Goal: Complete application form

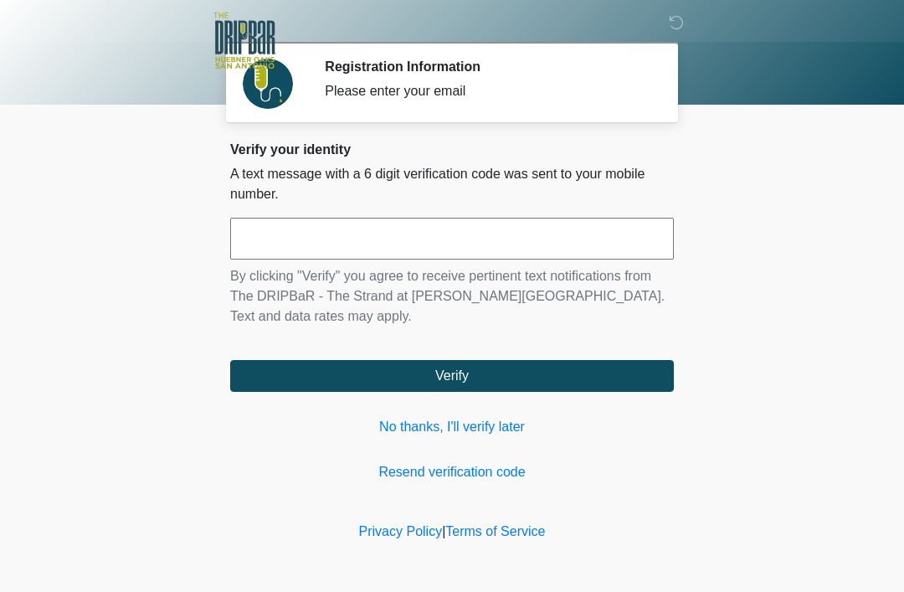
click at [390, 371] on button "Verify" at bounding box center [452, 376] width 444 height 32
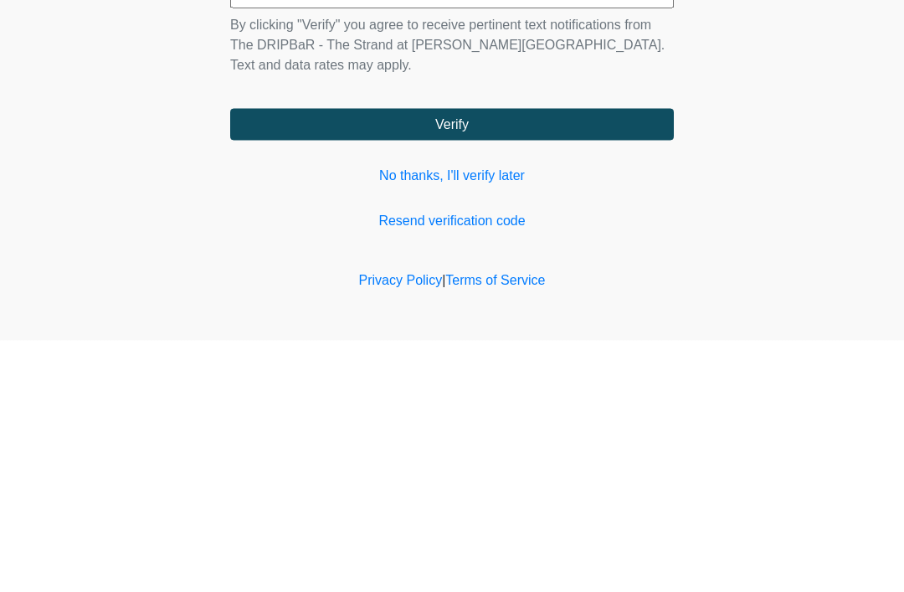
click at [466, 417] on link "No thanks, I'll verify later" at bounding box center [452, 427] width 444 height 20
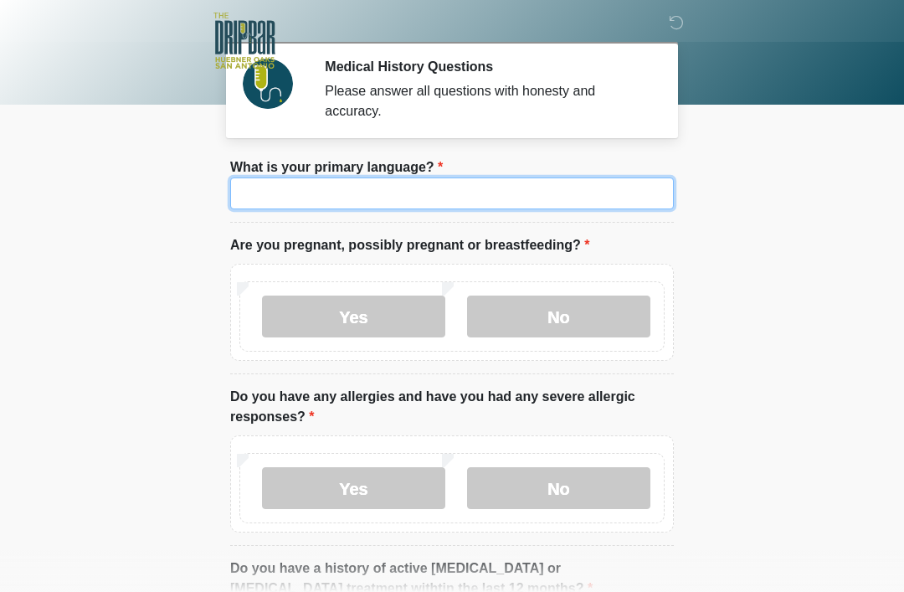
click at [504, 192] on input "What is your primary language?" at bounding box center [452, 193] width 444 height 32
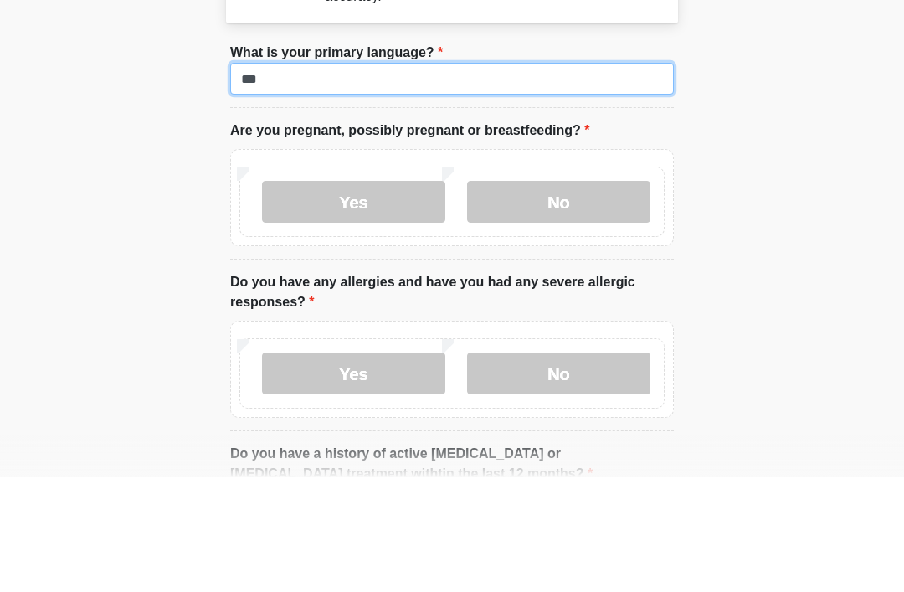
type input "***"
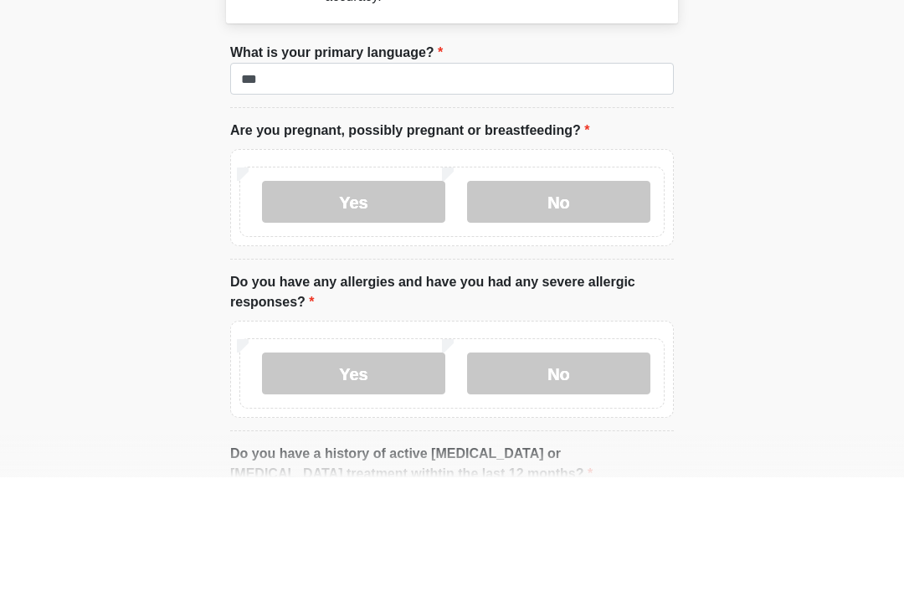
click at [534, 295] on label "No" at bounding box center [558, 316] width 183 height 42
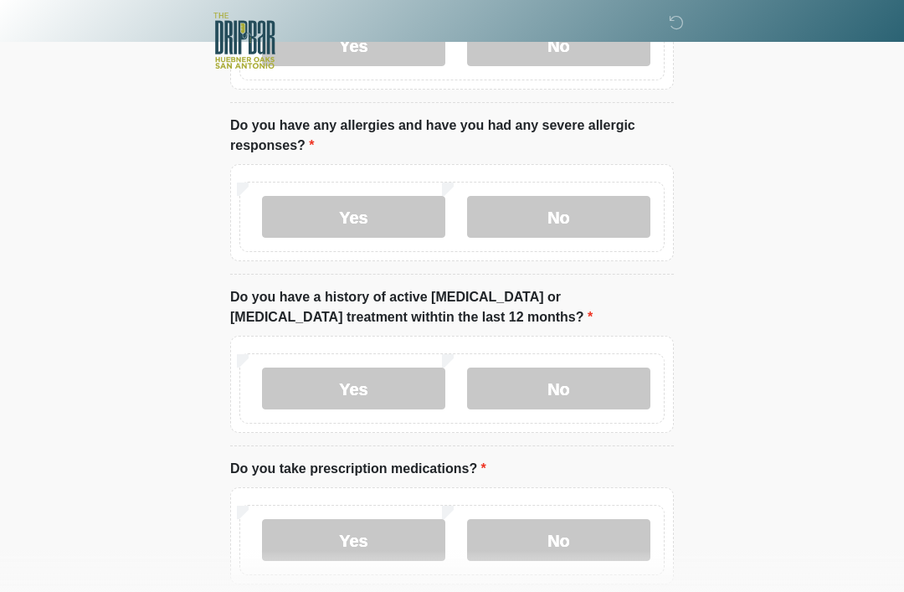
scroll to position [275, 0]
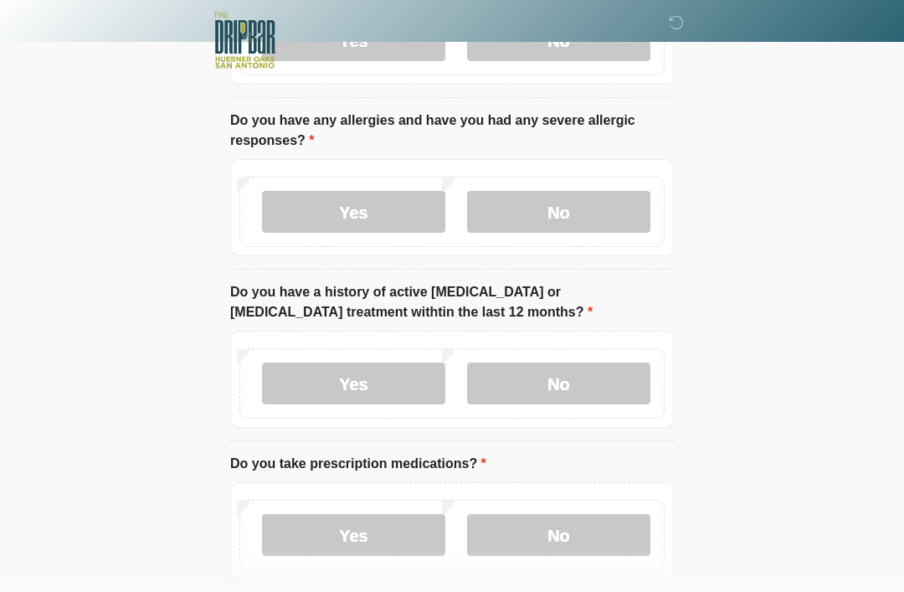
click at [553, 223] on label "No" at bounding box center [558, 213] width 183 height 42
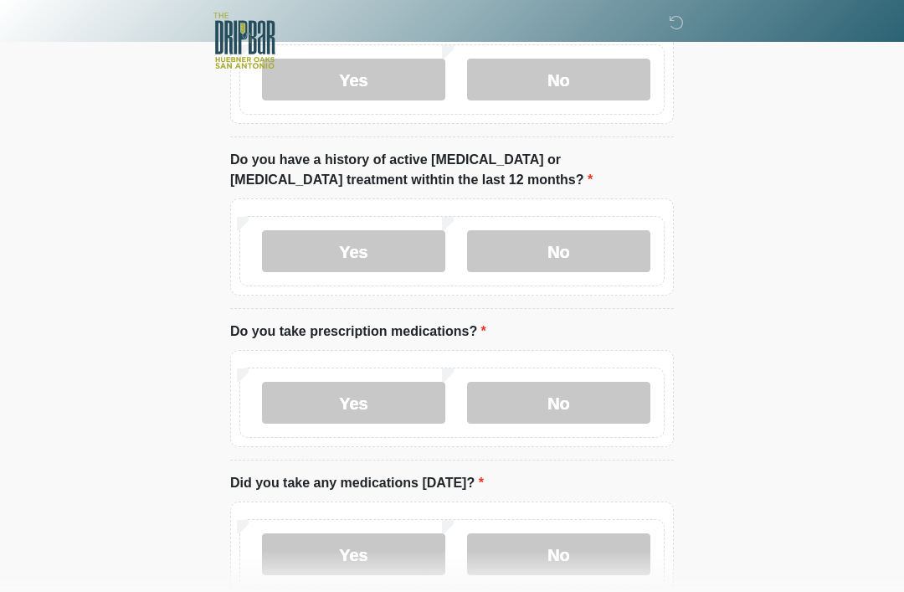
scroll to position [411, 0]
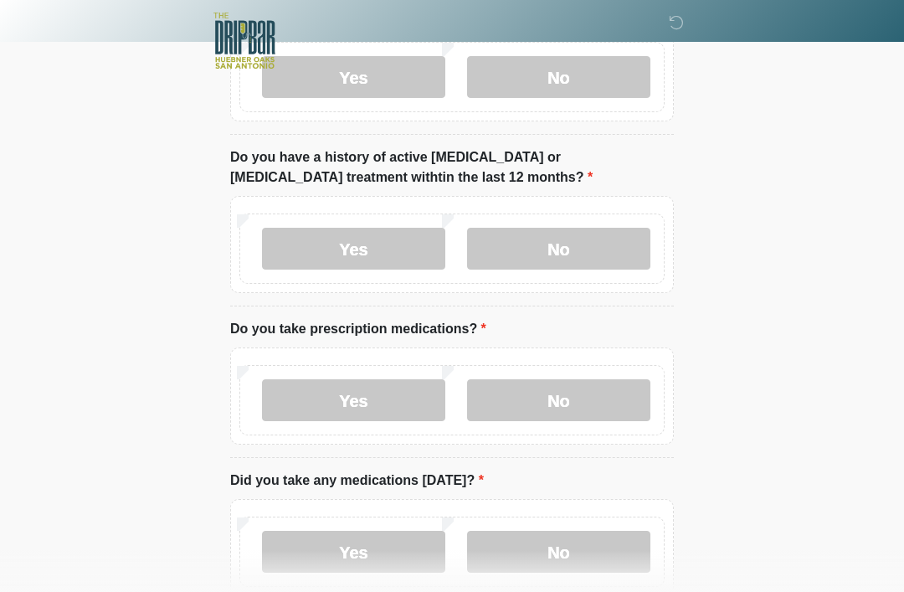
click at [584, 243] on label "No" at bounding box center [558, 249] width 183 height 42
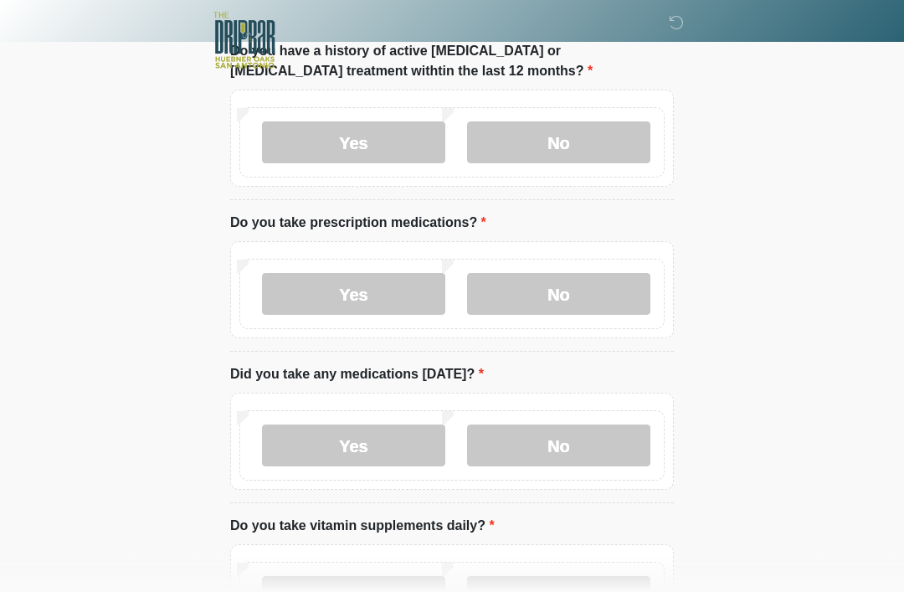
click at [573, 304] on label "No" at bounding box center [558, 295] width 183 height 42
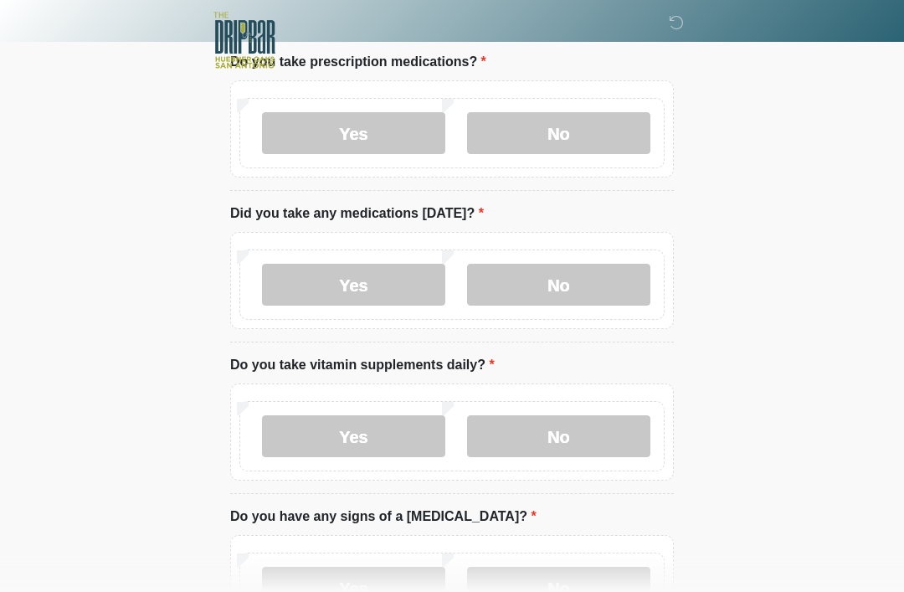
scroll to position [678, 0]
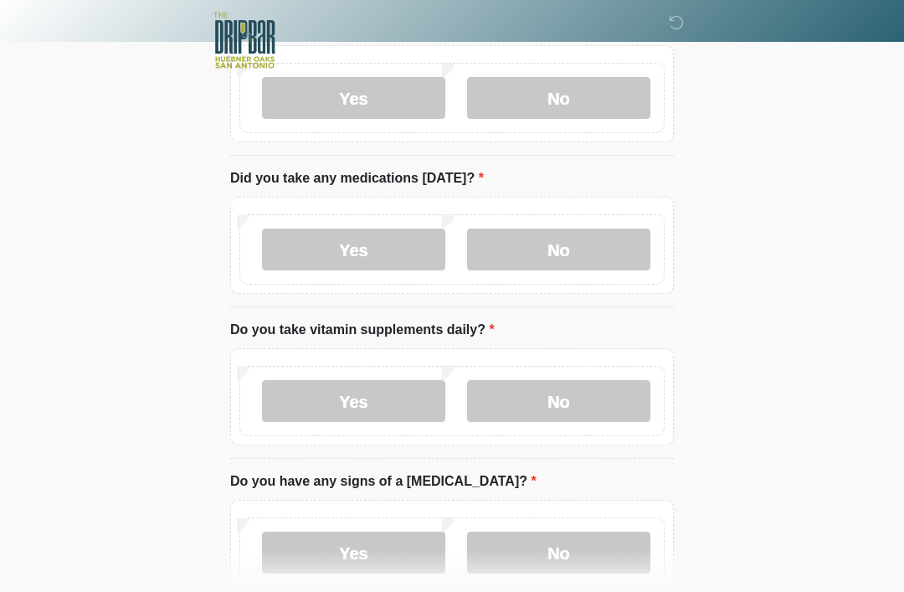
click at [582, 252] on label "No" at bounding box center [558, 250] width 183 height 42
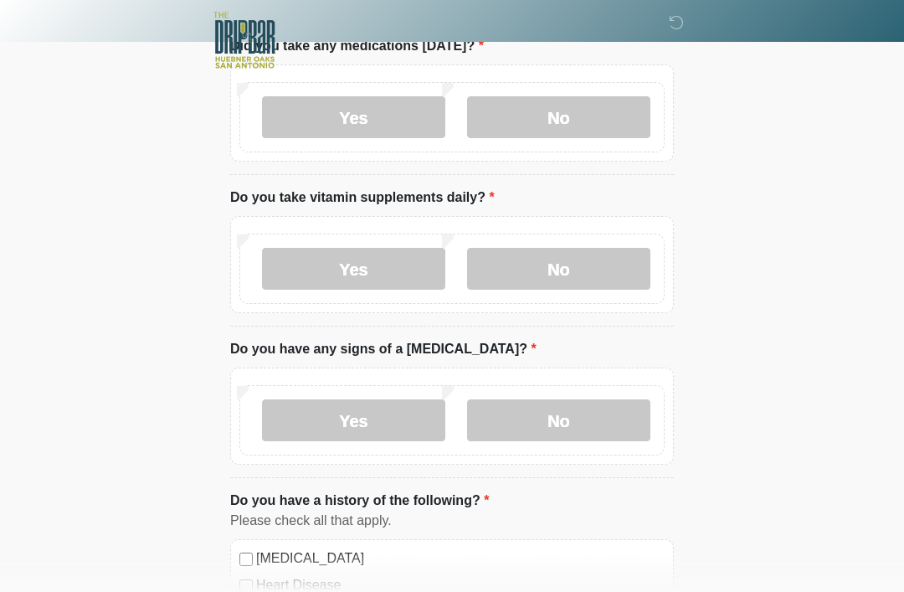
scroll to position [845, 0]
click at [407, 263] on label "Yes" at bounding box center [353, 269] width 183 height 42
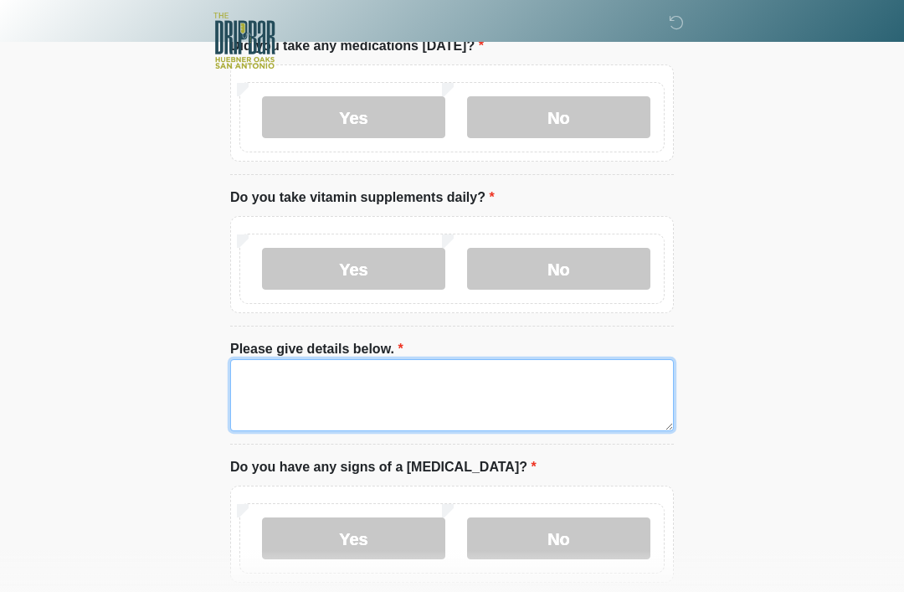
click at [511, 395] on textarea "Please give details below." at bounding box center [452, 395] width 444 height 72
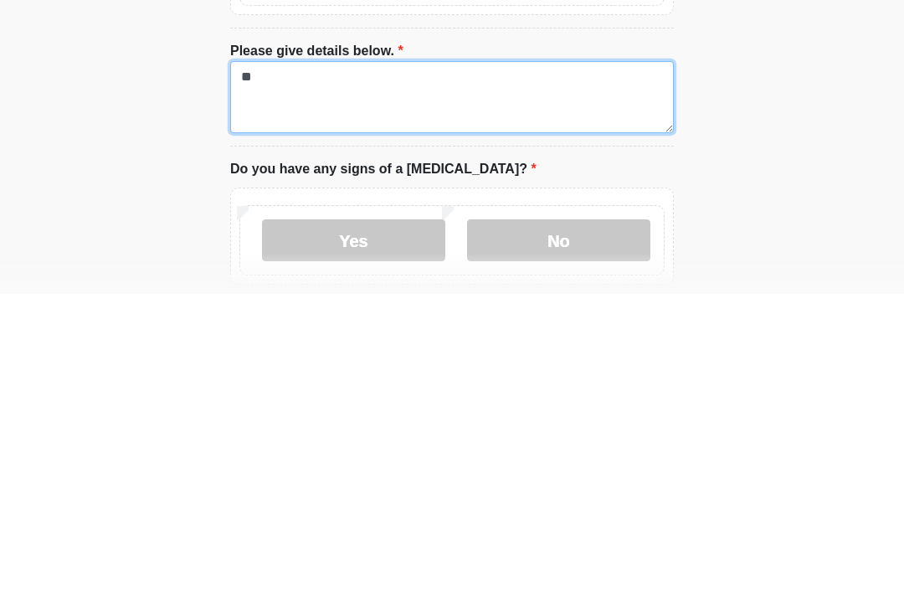
scroll to position [885, 0]
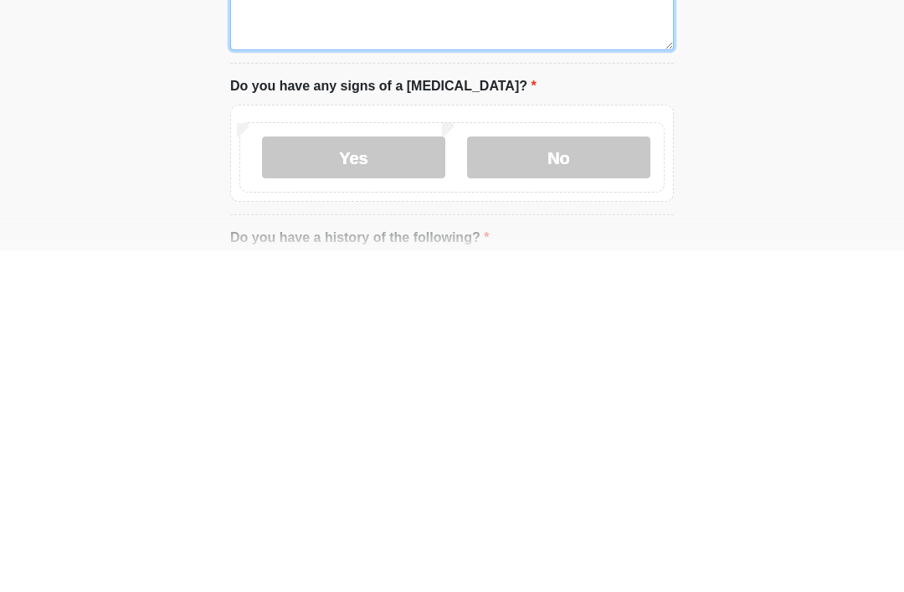
type textarea "**"
click at [604, 478] on label "No" at bounding box center [558, 499] width 183 height 42
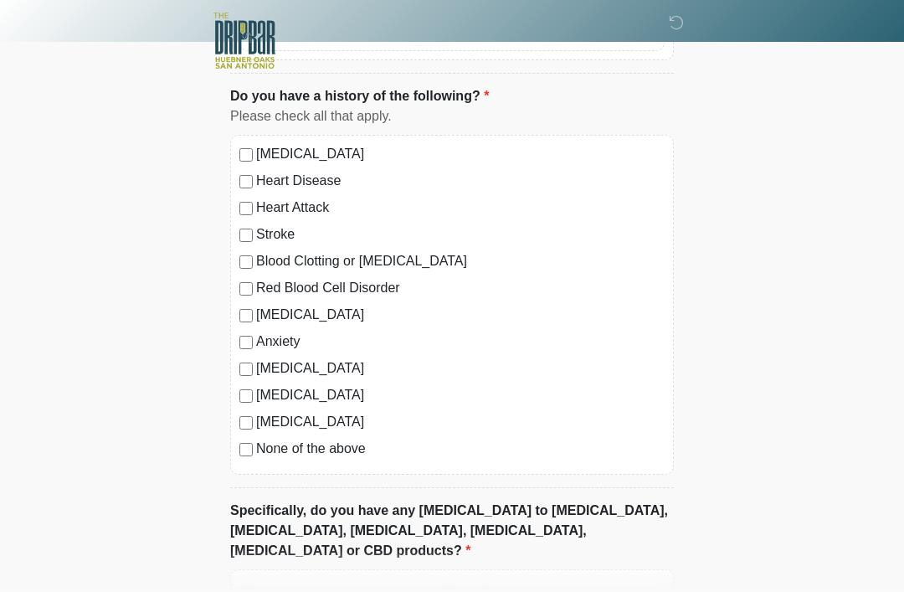
scroll to position [1513, 0]
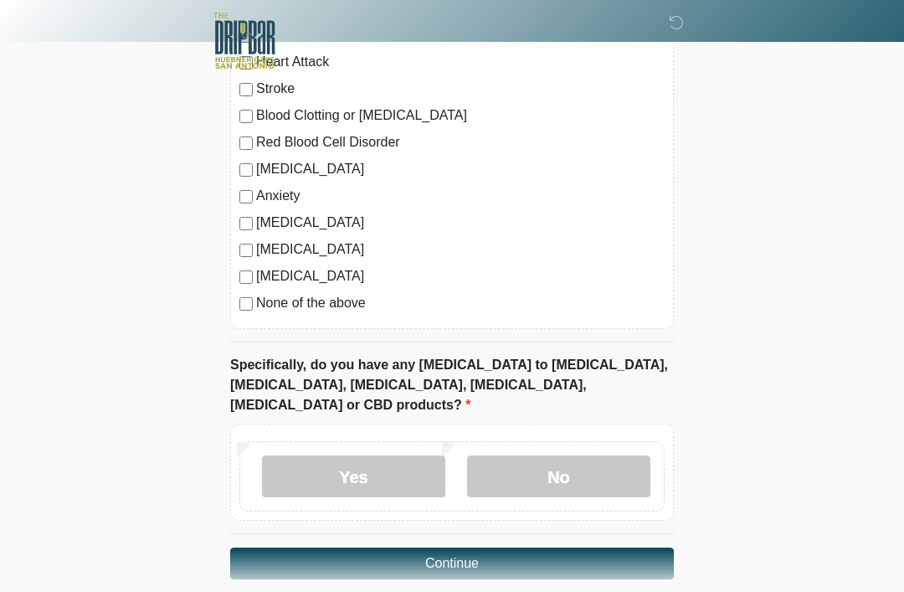
click at [544, 455] on label "No" at bounding box center [558, 476] width 183 height 42
click at [468, 547] on button "Continue" at bounding box center [452, 563] width 444 height 32
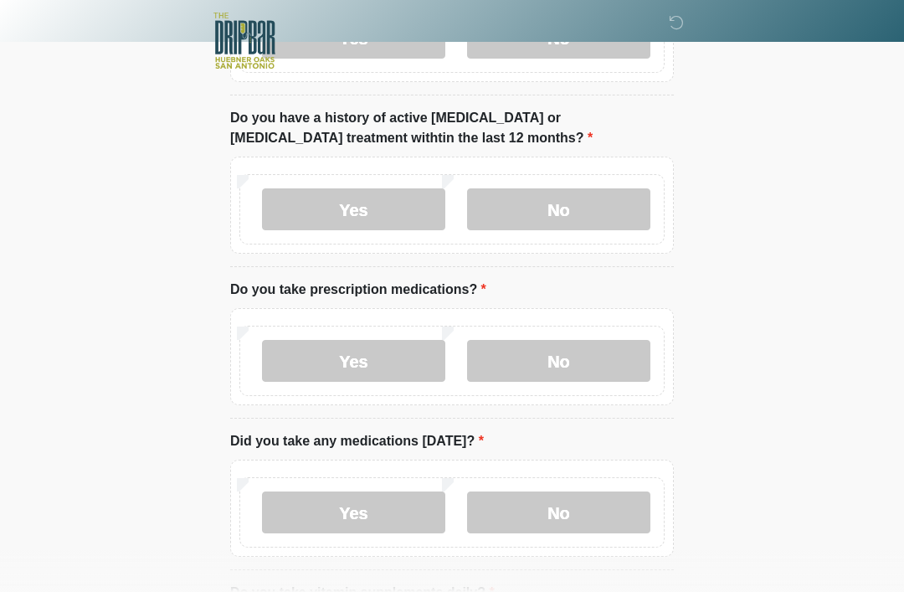
scroll to position [0, 0]
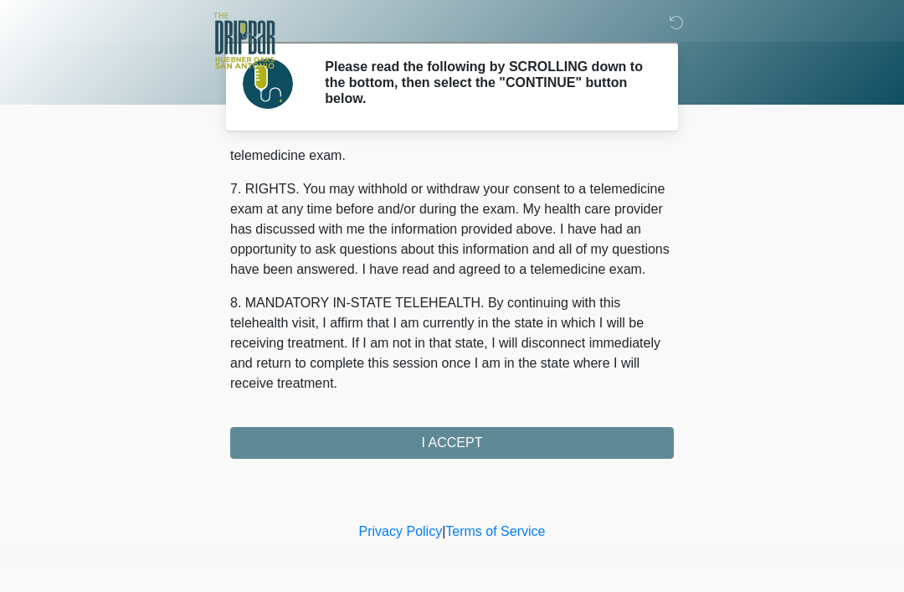
click at [472, 464] on div "‎ ‎ ‎ ‎ Please read the following by SCROLLING down to the bottom, then select …" at bounding box center [452, 259] width 502 height 485
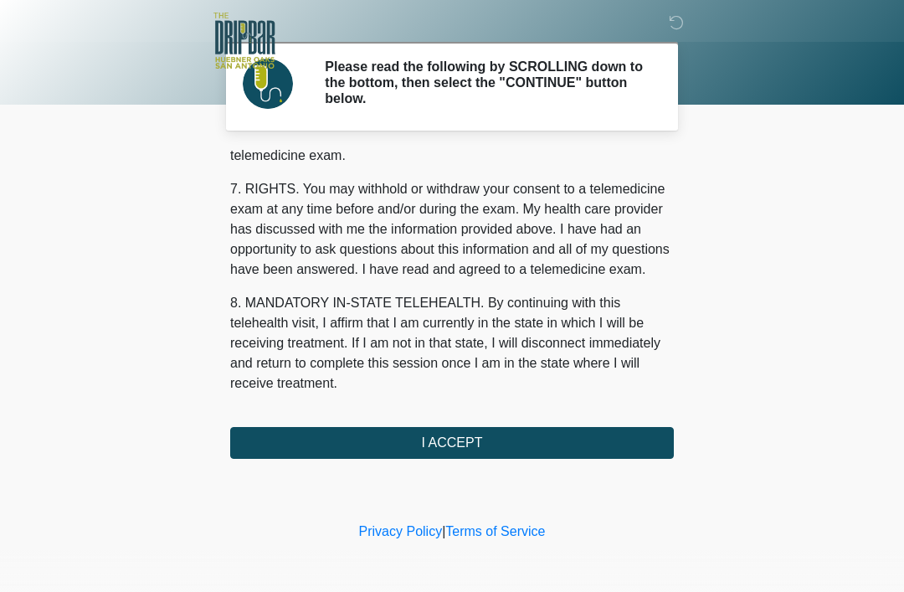
click at [460, 439] on button "I ACCEPT" at bounding box center [452, 443] width 444 height 32
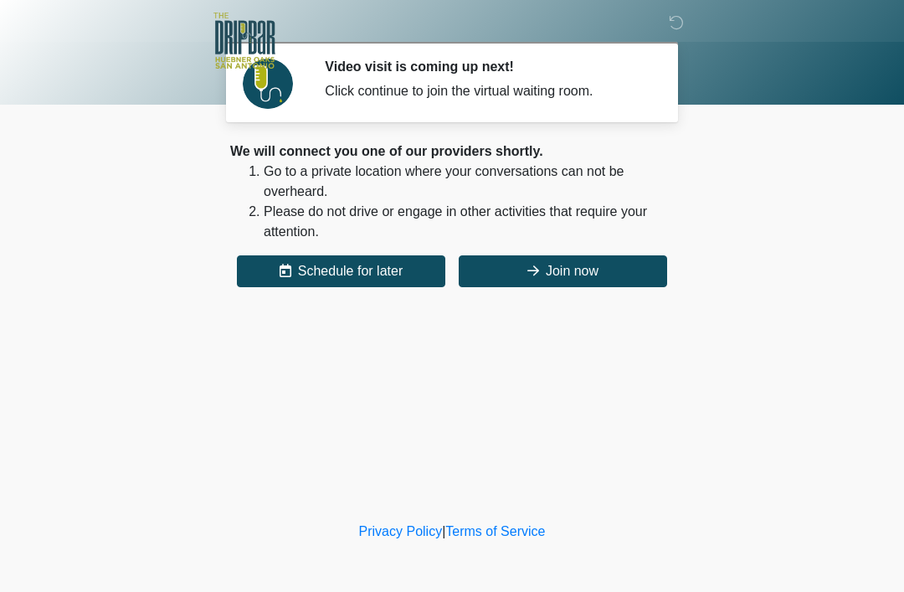
click at [609, 260] on button "Join now" at bounding box center [563, 271] width 208 height 32
